Goal: Task Accomplishment & Management: Manage account settings

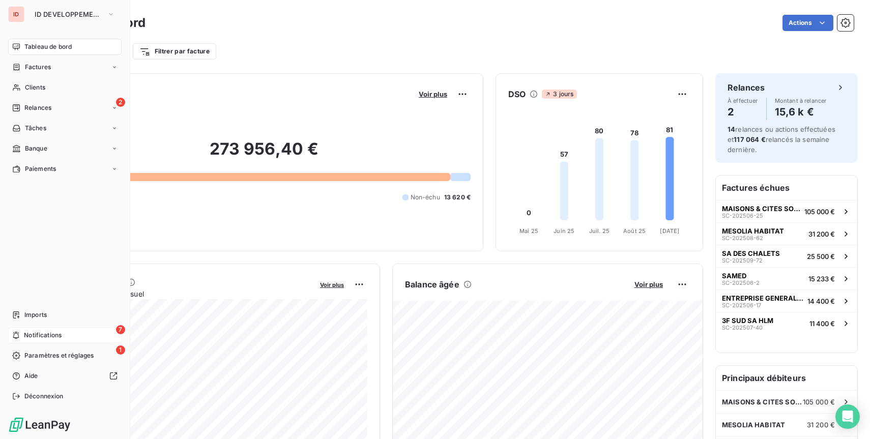
click at [23, 329] on div "7 Notifications" at bounding box center [64, 335] width 113 height 16
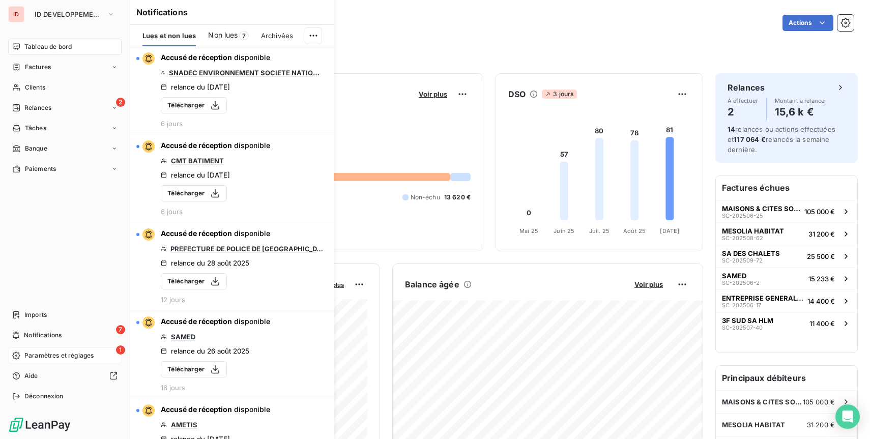
click at [54, 353] on span "Paramètres et réglages" at bounding box center [58, 355] width 69 height 9
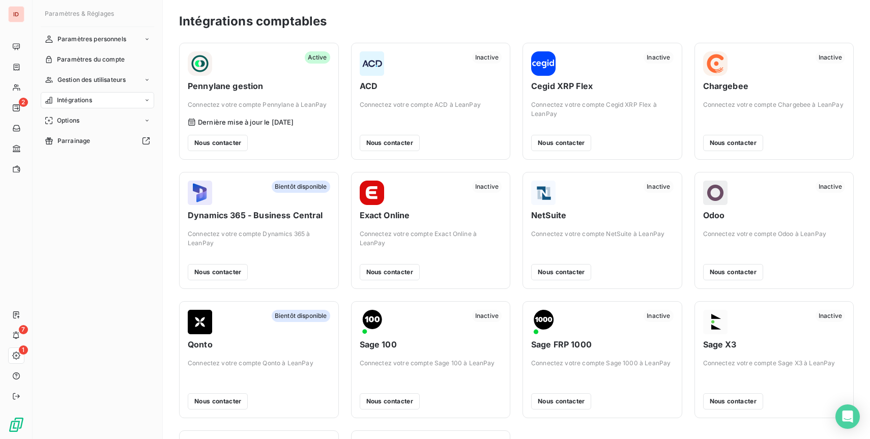
click at [141, 101] on div "Intégrations" at bounding box center [97, 100] width 113 height 16
click at [134, 119] on div "1 Intégrations comptables" at bounding box center [103, 120] width 101 height 16
click at [308, 137] on div "Nous contacter" at bounding box center [259, 143] width 142 height 16
click at [283, 123] on span "Dernière mise à jour le [DATE]" at bounding box center [246, 122] width 96 height 8
click at [123, 144] on div "Comptes bancaires" at bounding box center [103, 141] width 101 height 16
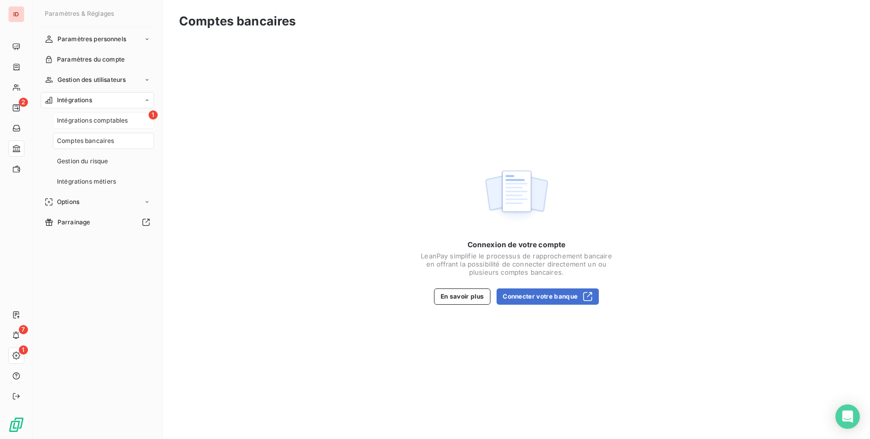
click at [109, 112] on div "1 Intégrations comptables" at bounding box center [103, 120] width 101 height 16
